Goal: Transaction & Acquisition: Purchase product/service

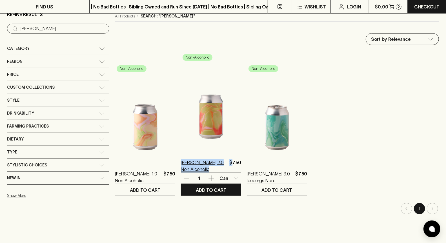
drag, startPoint x: 208, startPoint y: 160, endPoint x: 160, endPoint y: 162, distance: 48.3
click at [181, 162] on div "[PERSON_NAME] 2.0 Non Alcoholic $7.50" at bounding box center [211, 166] width 60 height 14
click at [199, 164] on p "[PERSON_NAME] 2.0 Non Alcoholic" at bounding box center [204, 166] width 46 height 14
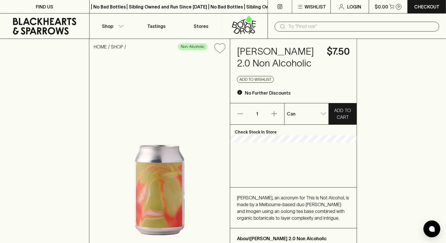
click at [205, 163] on img at bounding box center [159, 159] width 141 height 202
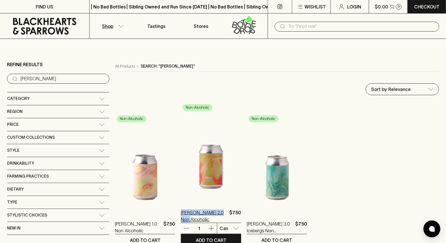
drag, startPoint x: 204, startPoint y: 210, endPoint x: 156, endPoint y: 210, distance: 48.2
click at [181, 210] on div "[PERSON_NAME] 2.0 Non Alcoholic $7.50" at bounding box center [211, 217] width 60 height 14
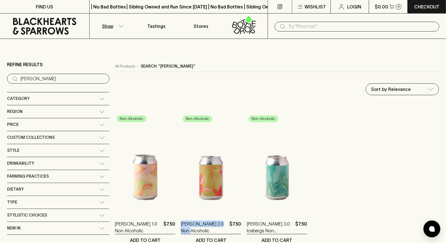
copy p "[PERSON_NAME] 2.0 Non Alcoholic"
click at [64, 25] on icon at bounding box center [44, 26] width 81 height 17
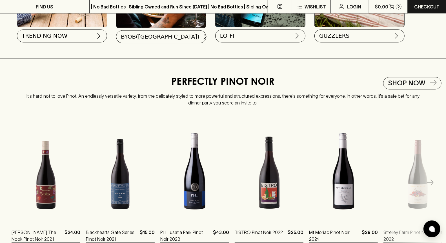
scroll to position [713, 0]
